Goal: Book appointment/travel/reservation

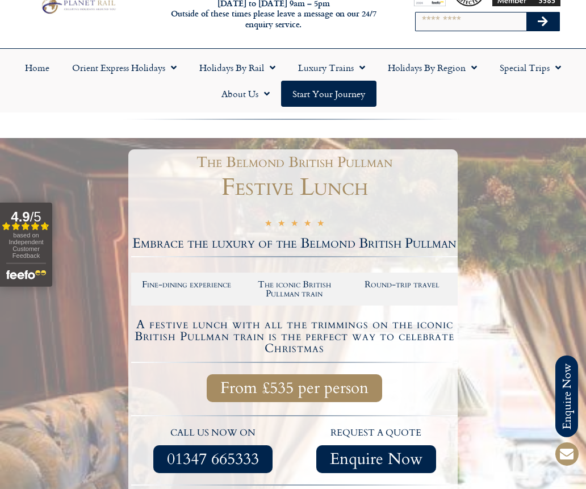
scroll to position [58, 0]
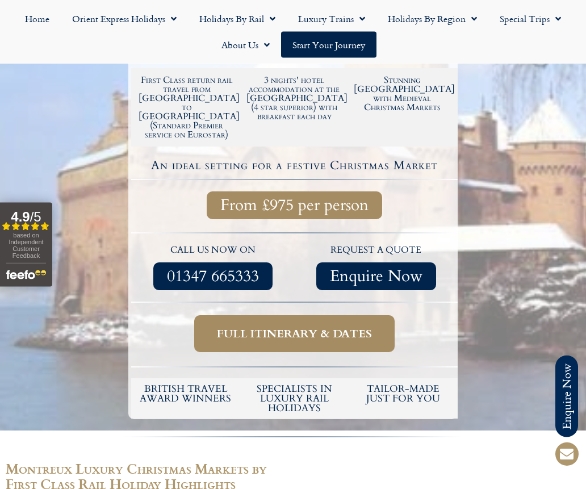
scroll to position [290, 0]
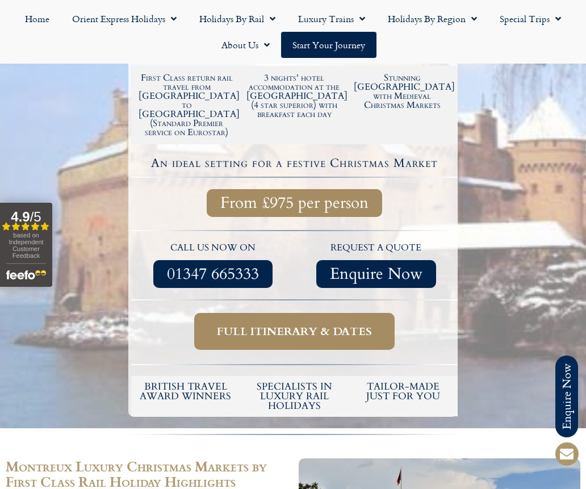
click at [323, 338] on span "Full itinerary & dates" at bounding box center [294, 331] width 155 height 14
click at [298, 338] on span "Full itinerary & dates" at bounding box center [294, 331] width 155 height 14
click at [311, 338] on span "Full itinerary & dates" at bounding box center [294, 331] width 155 height 14
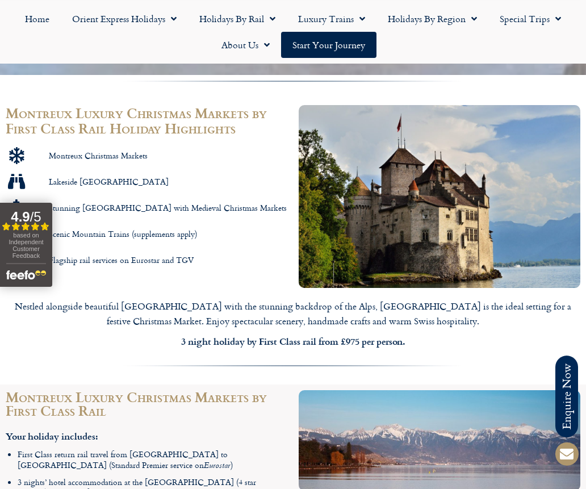
scroll to position [637, 0]
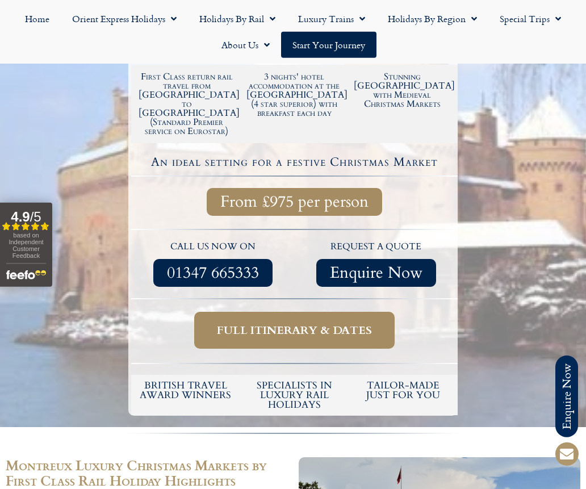
scroll to position [290, 0]
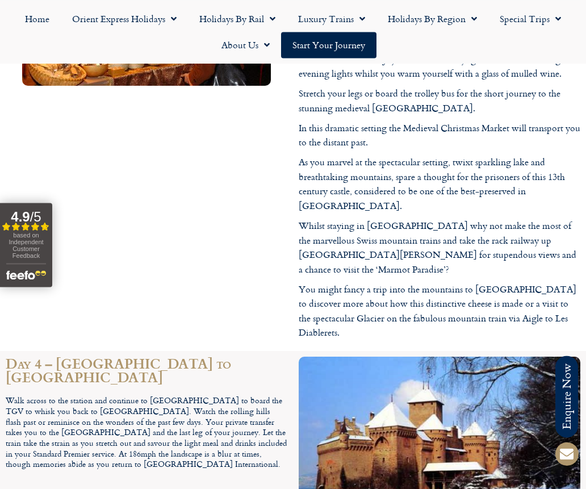
scroll to position [1679, 0]
